Goal: Contribute content

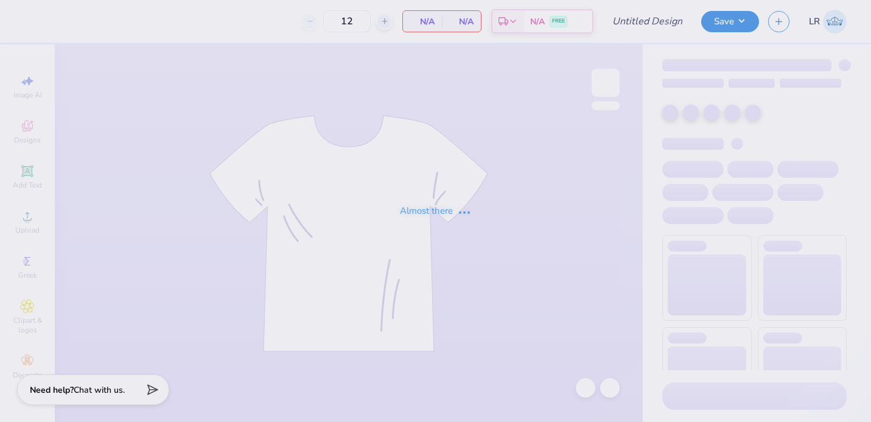
type input "ZTAUF - Prints and Pearls DF"
type input "50"
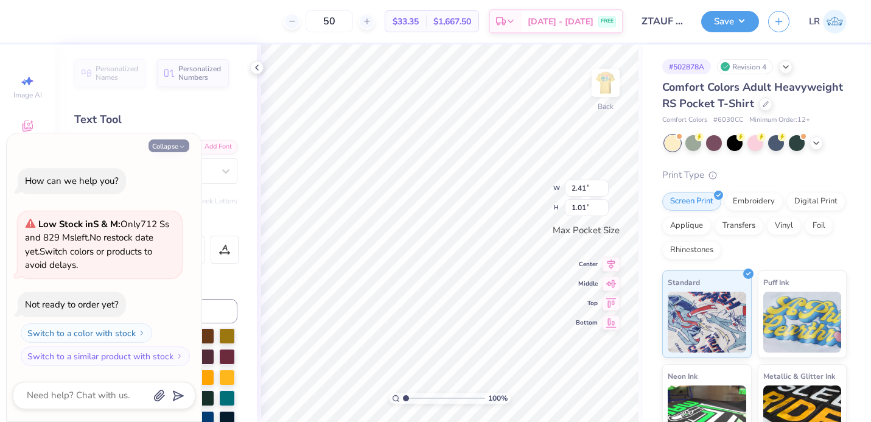
click at [173, 148] on button "Collapse" at bounding box center [168, 145] width 41 height 13
type textarea "x"
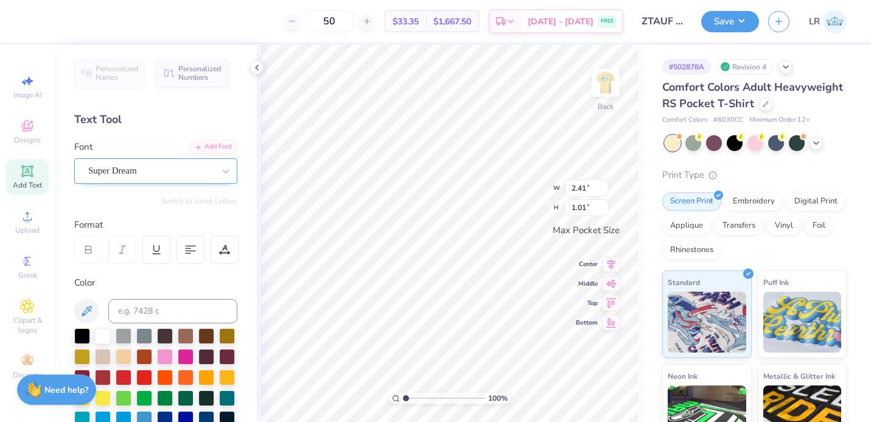
click at [205, 169] on div "Super Dream" at bounding box center [151, 170] width 128 height 19
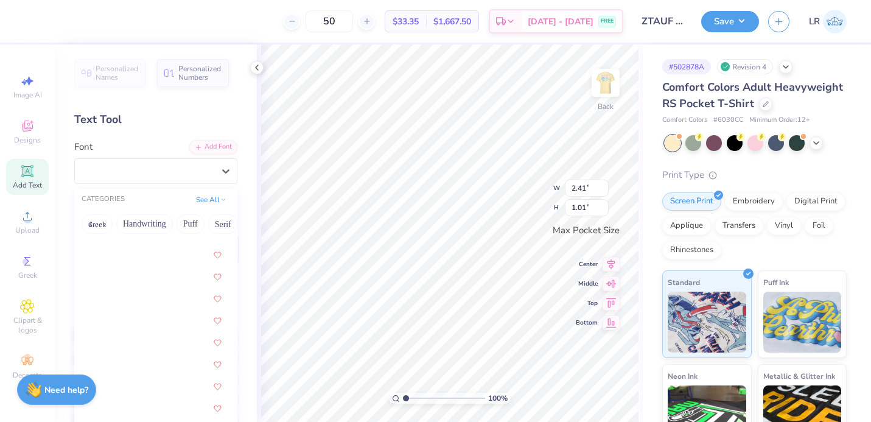
scroll to position [3844, 0]
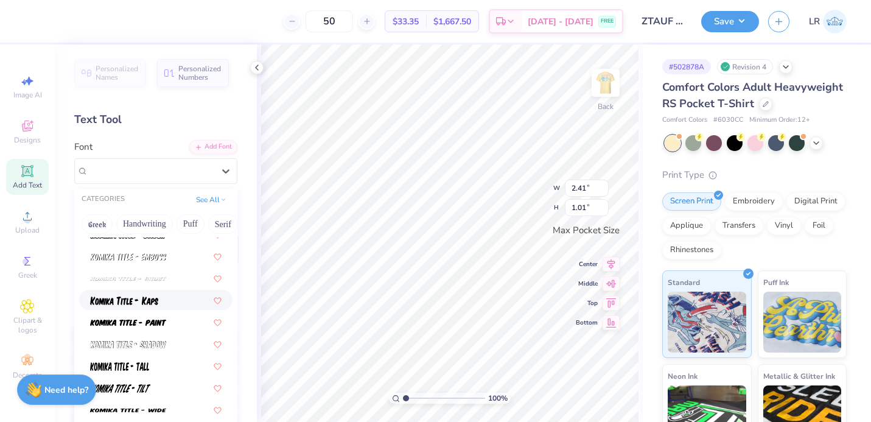
click at [137, 301] on img at bounding box center [124, 300] width 68 height 9
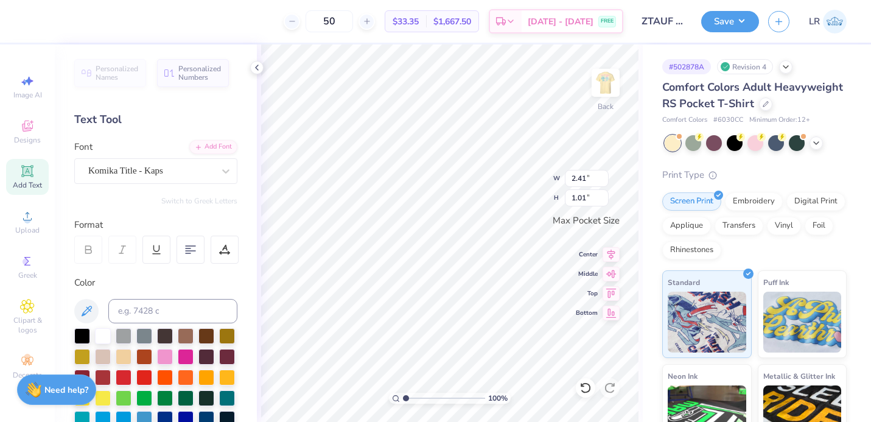
type input "1.85"
type input "1.16"
click at [125, 164] on div "Komika Title - Kaps" at bounding box center [151, 170] width 128 height 19
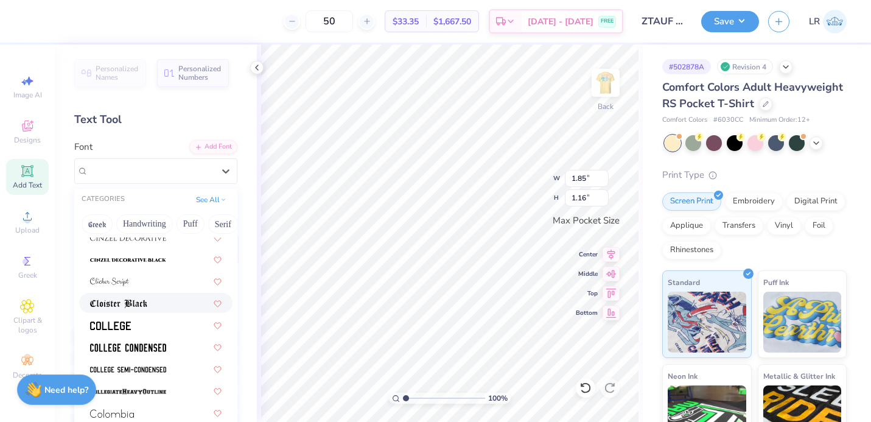
scroll to position [1585, 0]
